Goal: Check status: Check status

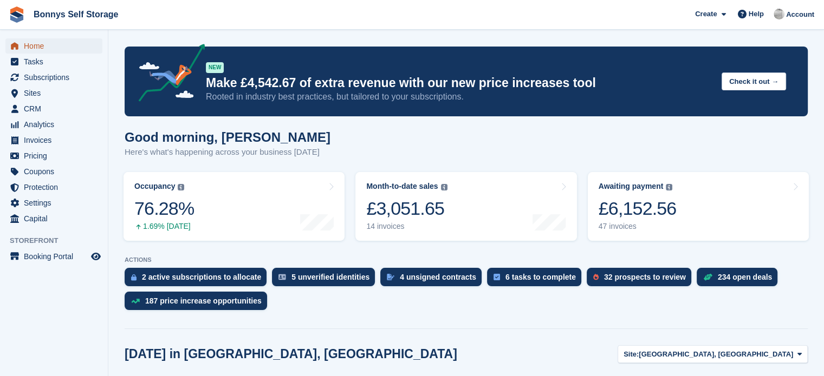
click at [41, 43] on span "Home" at bounding box center [56, 45] width 65 height 15
click at [54, 79] on span "Subscriptions" at bounding box center [56, 77] width 65 height 15
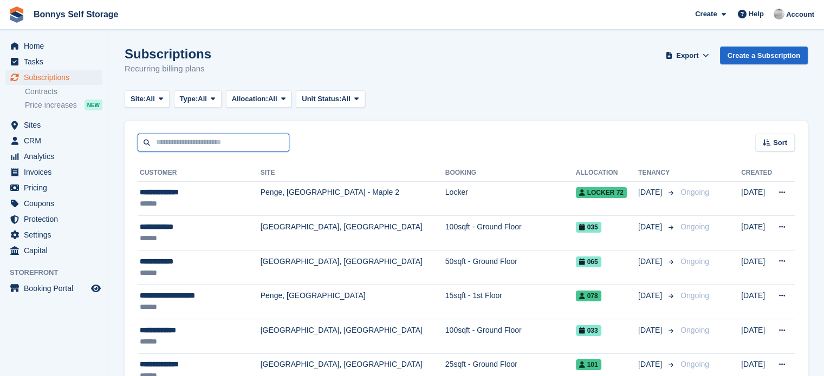
click at [257, 138] on input "text" at bounding box center [214, 143] width 152 height 18
type input "****"
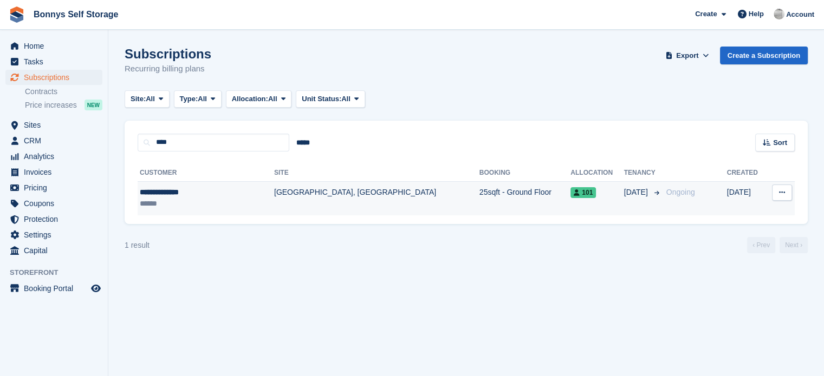
click at [479, 193] on td "25sqft - Ground Floor" at bounding box center [524, 198] width 91 height 34
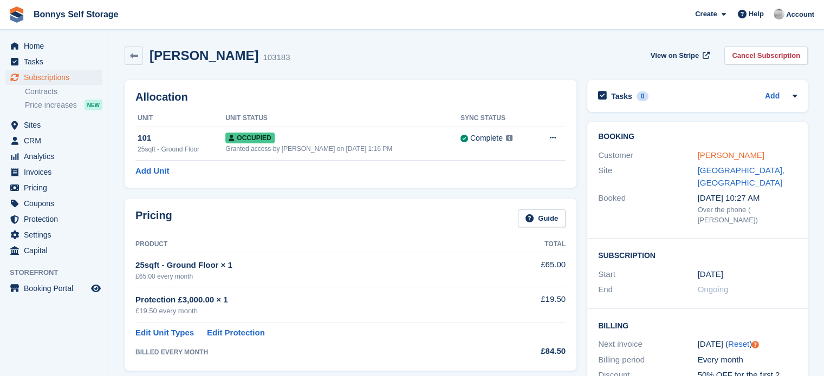
click at [718, 153] on link "Stephen Morton" at bounding box center [730, 155] width 67 height 9
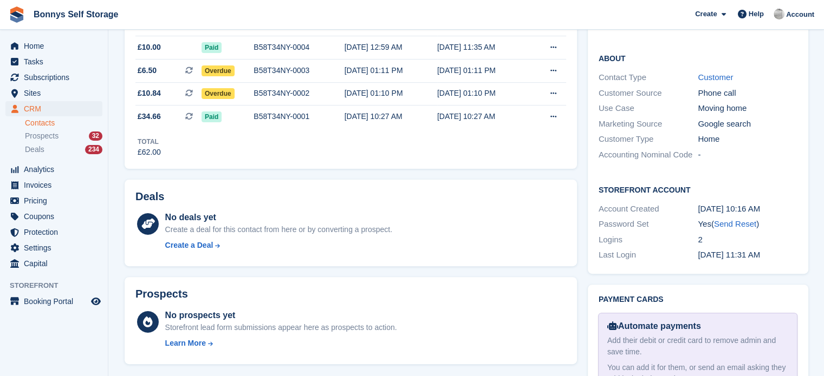
scroll to position [324, 0]
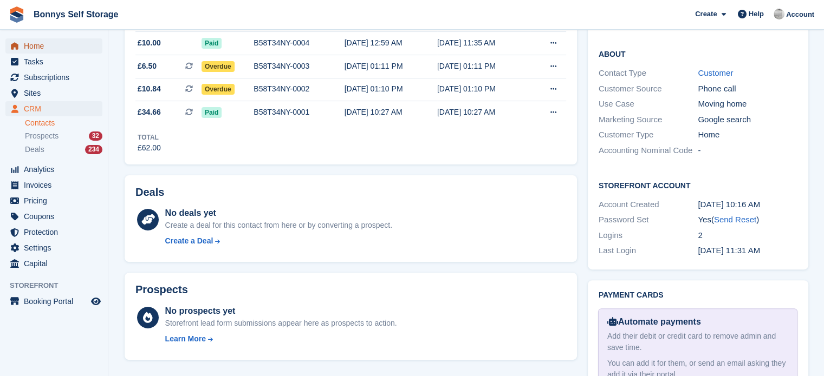
click at [58, 51] on span "Home" at bounding box center [56, 45] width 65 height 15
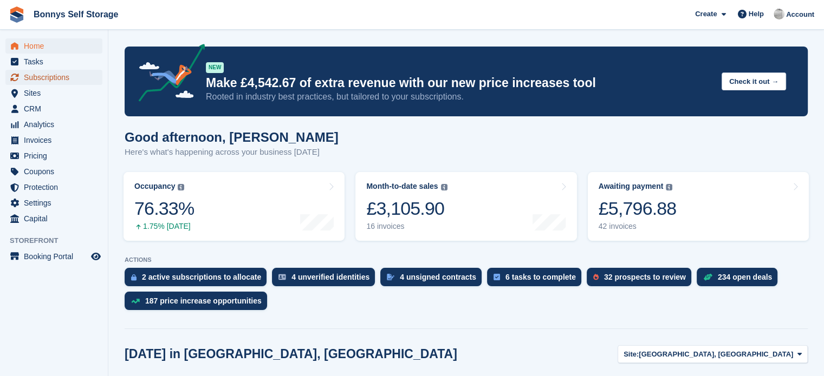
click at [50, 79] on span "Subscriptions" at bounding box center [56, 77] width 65 height 15
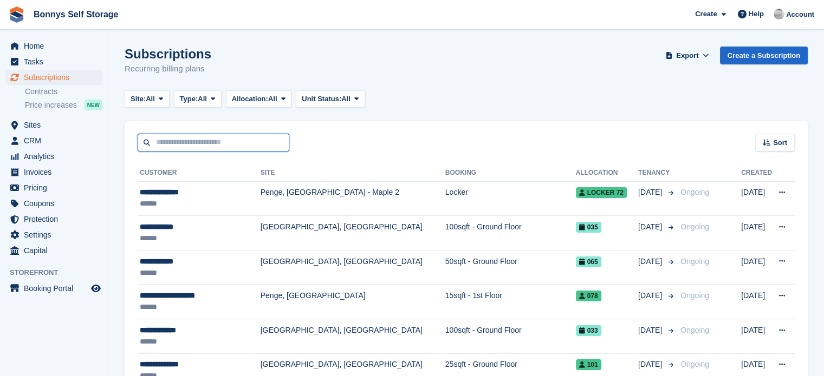
click at [185, 143] on input "text" at bounding box center [214, 143] width 152 height 18
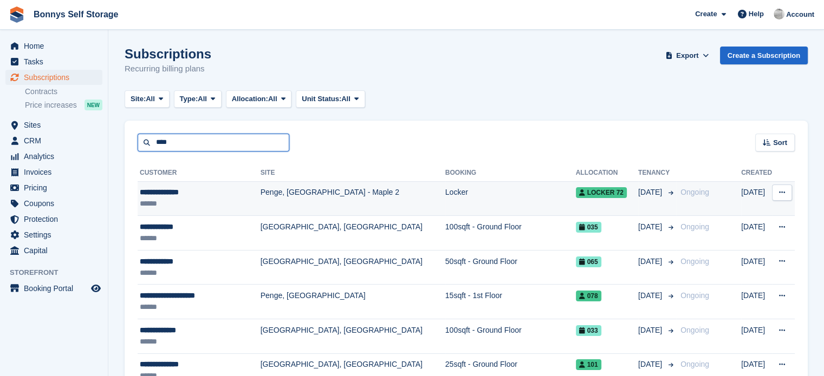
type input "****"
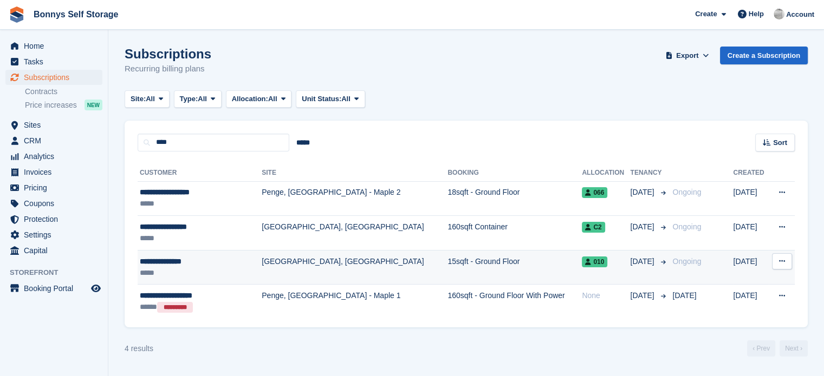
click at [265, 259] on td "[GEOGRAPHIC_DATA], [GEOGRAPHIC_DATA]" at bounding box center [355, 267] width 186 height 35
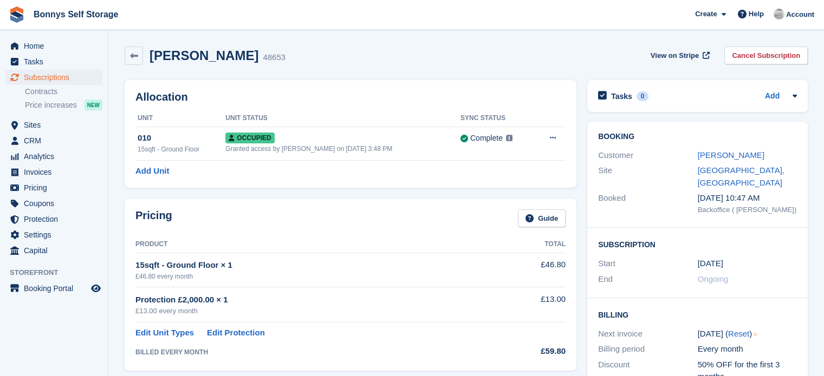
click at [229, 56] on h2 "[PERSON_NAME]" at bounding box center [203, 55] width 109 height 15
drag, startPoint x: 166, startPoint y: 57, endPoint x: 236, endPoint y: 47, distance: 70.5
click at [236, 48] on h2 "[PERSON_NAME]" at bounding box center [203, 55] width 109 height 15
click at [237, 55] on h2 "[PERSON_NAME]" at bounding box center [203, 55] width 109 height 15
drag, startPoint x: 264, startPoint y: 56, endPoint x: 169, endPoint y: 60, distance: 94.8
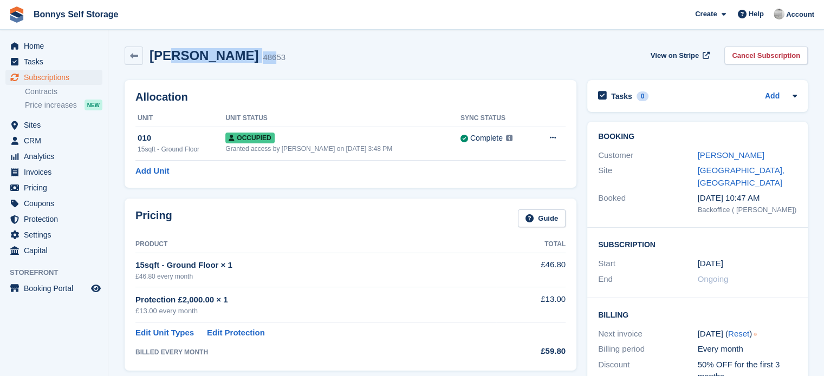
click at [169, 60] on div "[PERSON_NAME] 48653" at bounding box center [214, 56] width 142 height 16
click at [168, 52] on h2 "[PERSON_NAME]" at bounding box center [203, 55] width 109 height 15
